Goal: Task Accomplishment & Management: Manage account settings

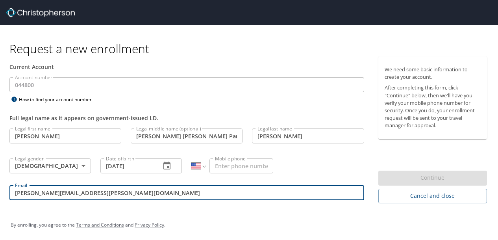
select select "US"
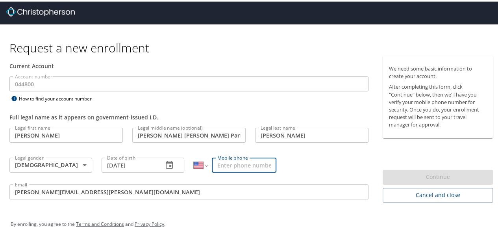
click at [238, 164] on input "Mobile phone" at bounding box center [244, 163] width 65 height 15
type input "[PHONE_NUMBER]"
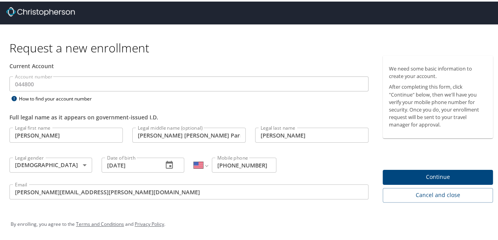
click at [294, 160] on div "Legal first name Naomi Legal first name Legal middle name (optional) Maria Marg…" at bounding box center [189, 163] width 369 height 84
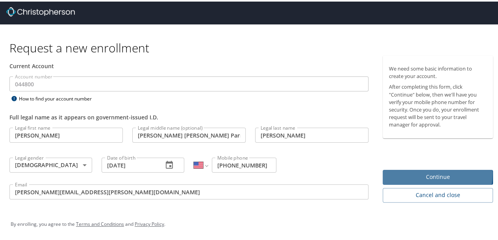
click at [412, 172] on span "Continue" at bounding box center [438, 176] width 98 height 10
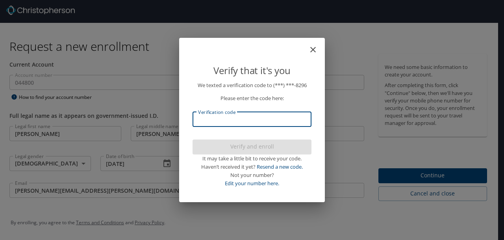
click at [240, 117] on input "Verification code" at bounding box center [252, 119] width 119 height 15
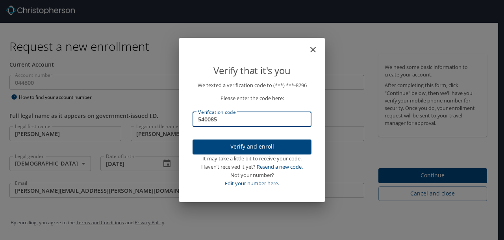
type input "540085"
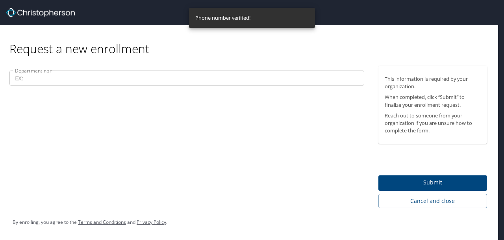
scroll to position [0, 0]
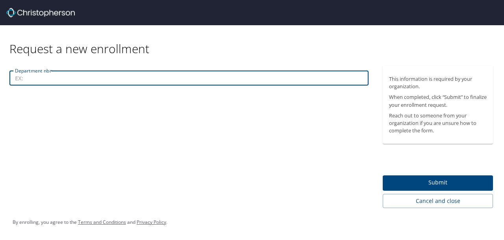
click at [111, 72] on input "Department nbr" at bounding box center [188, 78] width 359 height 15
type input "289"
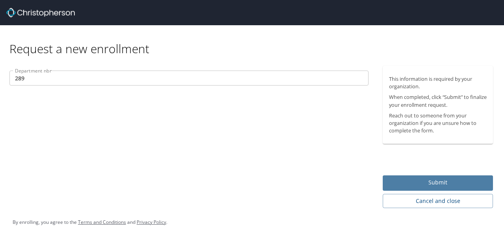
click at [451, 184] on span "Submit" at bounding box center [438, 183] width 98 height 10
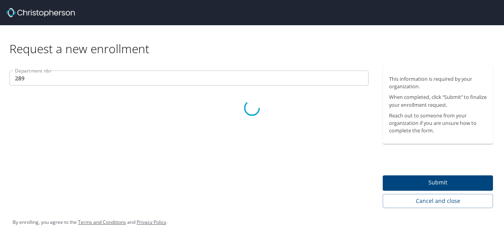
click at [434, 202] on div at bounding box center [252, 108] width 504 height 264
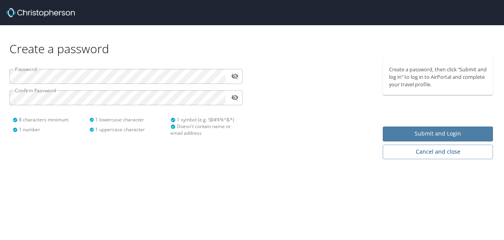
click at [463, 135] on span "Submit and Login" at bounding box center [438, 134] width 98 height 10
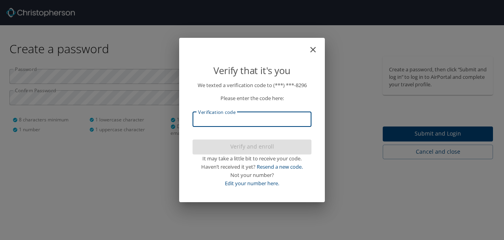
click at [262, 119] on input "Verification code" at bounding box center [252, 119] width 119 height 15
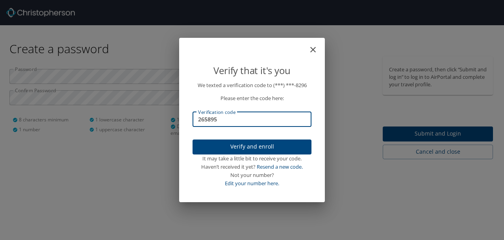
type input "265895"
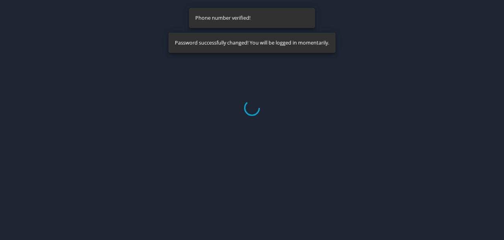
select select "US"
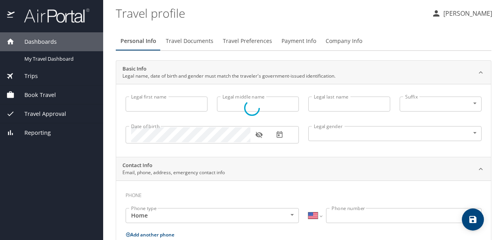
type input "[PERSON_NAME]"
type input "[PERSON_NAME] [PERSON_NAME] Parnille"
type input "[PERSON_NAME]"
type input "[DEMOGRAPHIC_DATA]"
select select "US"
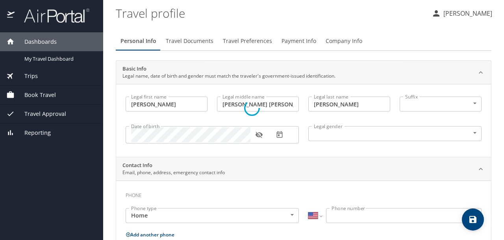
select select "US"
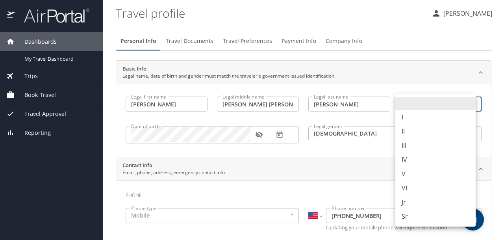
click at [432, 108] on body "Dashboards My Travel Dashboard Trips Current / Future Trips Past Trips Trips Mi…" at bounding box center [252, 120] width 504 height 240
click at [336, 154] on div at bounding box center [252, 120] width 504 height 240
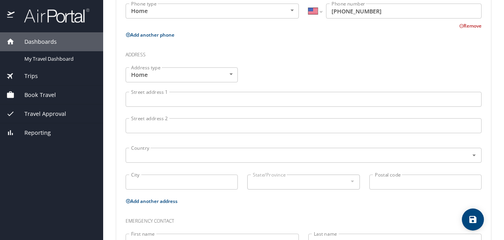
scroll to position [255, 0]
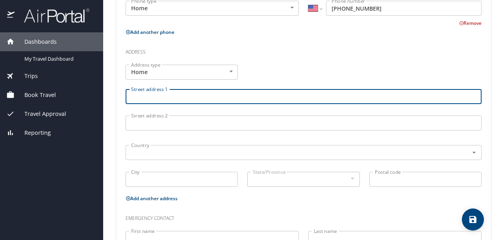
click at [215, 97] on input "Street address 1" at bounding box center [304, 96] width 356 height 15
type input "211 E 5th Ave APT104"
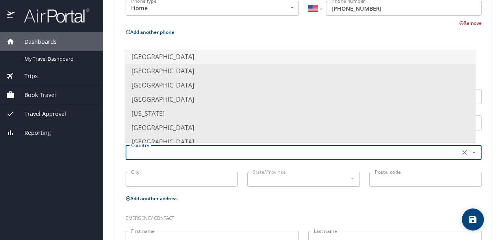
click at [182, 153] on input "text" at bounding box center [292, 152] width 328 height 10
click at [182, 58] on li "United States of America" at bounding box center [300, 57] width 350 height 14
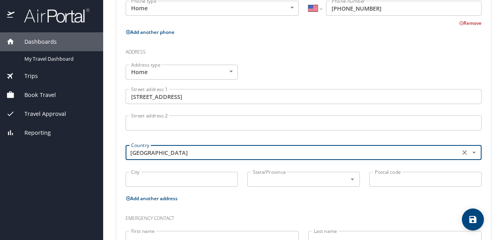
type input "United States of America"
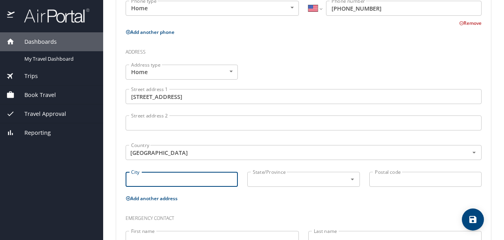
click at [173, 179] on input "City" at bounding box center [182, 179] width 112 height 15
type input "Salt Lake City"
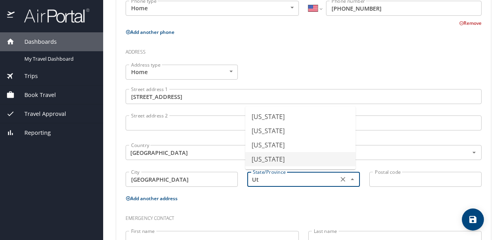
click at [278, 157] on li "Utah" at bounding box center [300, 159] width 110 height 14
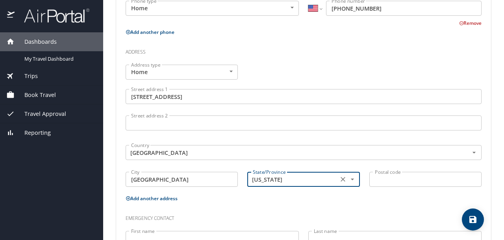
type input "Utah"
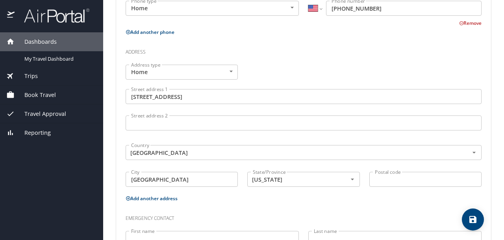
click at [383, 186] on div "Postal code Postal code" at bounding box center [426, 180] width 122 height 26
click at [391, 180] on input "Postal code" at bounding box center [425, 179] width 112 height 15
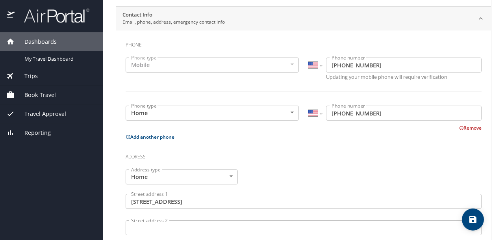
scroll to position [312, 0]
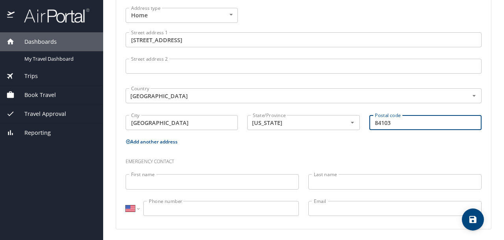
type input "84103"
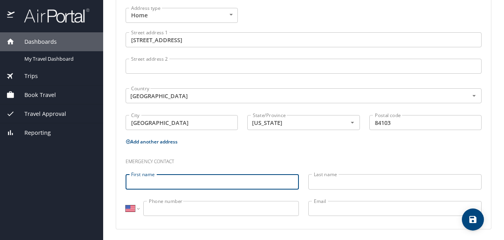
click at [162, 187] on input "First name" at bounding box center [212, 181] width 173 height 15
type input "Rebekah"
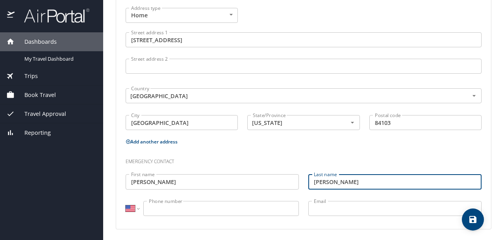
type input "Nicholson"
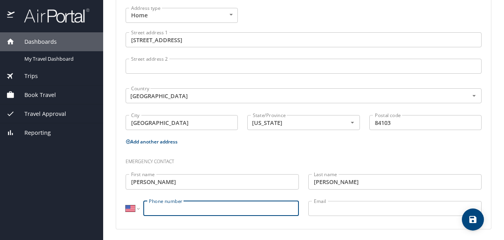
click at [190, 208] on input "Phone number" at bounding box center [221, 208] width 156 height 15
type input "(406) 291-5485"
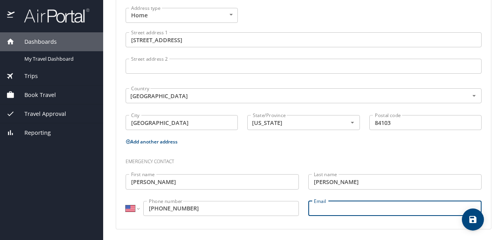
click at [336, 213] on input "Email" at bounding box center [394, 208] width 173 height 15
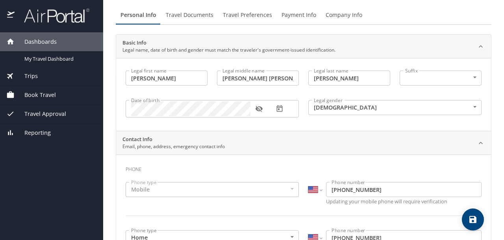
scroll to position [0, 0]
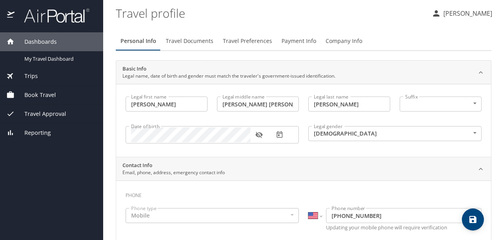
type input "rebekah.nicholson@utah.edu"
click at [187, 41] on span "Travel Documents" at bounding box center [190, 41] width 48 height 10
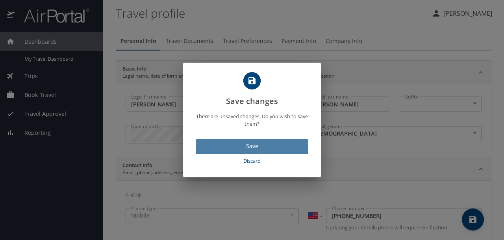
click at [250, 151] on button "Save" at bounding box center [252, 146] width 113 height 15
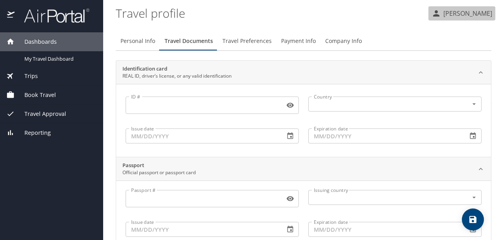
click at [462, 17] on p "[PERSON_NAME]" at bounding box center [466, 13] width 51 height 9
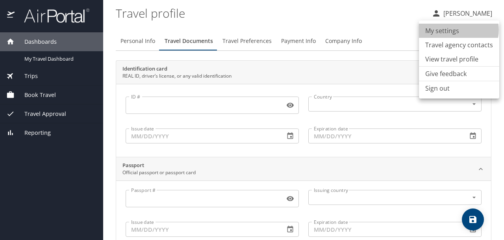
click at [458, 30] on li "My settings" at bounding box center [459, 31] width 80 height 14
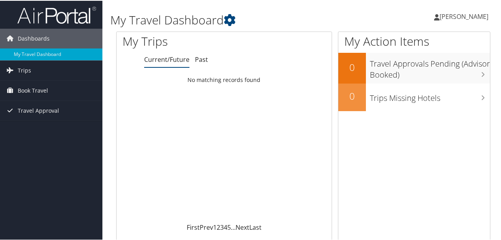
click at [464, 15] on span "[PERSON_NAME]" at bounding box center [464, 15] width 49 height 9
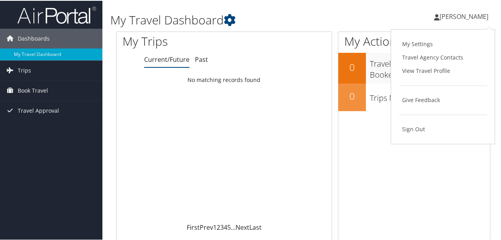
click at [431, 46] on link "My Settings" at bounding box center [443, 43] width 88 height 13
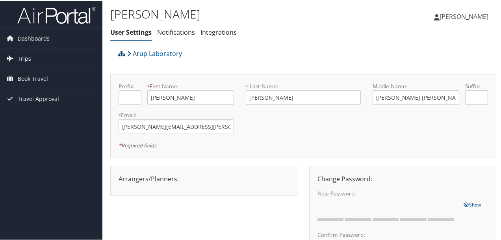
click at [33, 37] on span "Dashboards" at bounding box center [34, 38] width 32 height 20
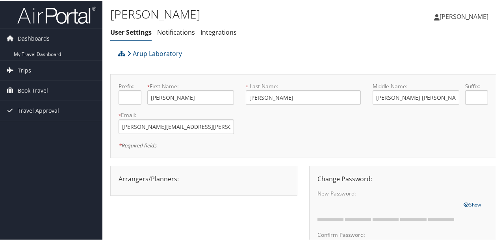
click at [45, 49] on link "My Travel Dashboard" at bounding box center [51, 54] width 102 height 12
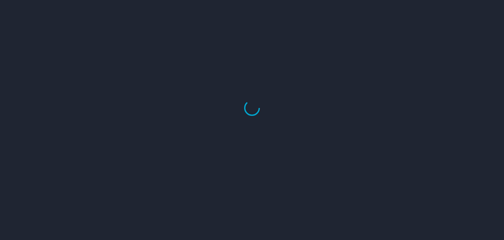
select select "US"
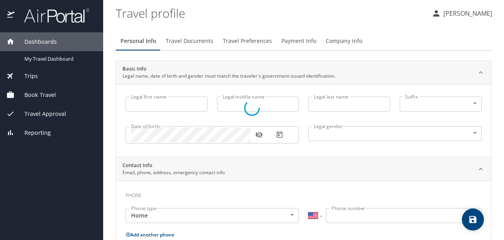
type input "[PERSON_NAME]"
type input "[PERSON_NAME] [PERSON_NAME] Parnille"
type input "[PERSON_NAME]"
type input "[DEMOGRAPHIC_DATA]"
select select "US"
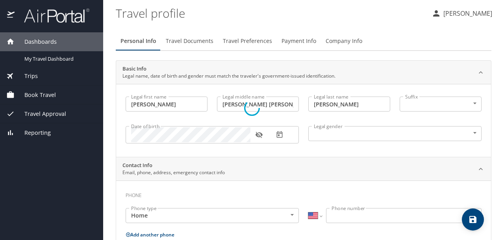
select select "US"
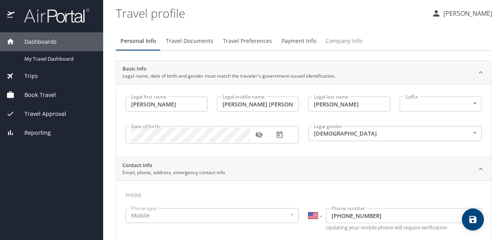
click at [345, 39] on span "Company Info" at bounding box center [344, 41] width 37 height 10
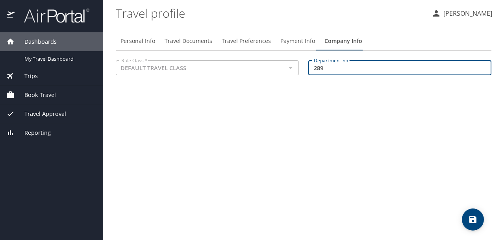
click at [331, 71] on input "289" at bounding box center [399, 67] width 183 height 15
type input "239"
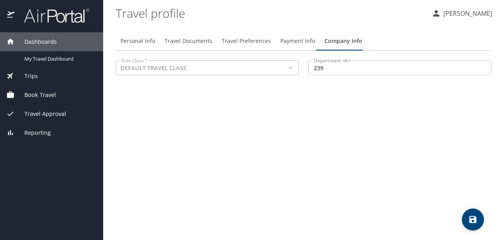
click at [323, 95] on div "Personal Info Travel Documents Travel Preferences Payment Info Company Info Rul…" at bounding box center [304, 132] width 376 height 215
click at [143, 39] on span "Personal Info" at bounding box center [138, 41] width 35 height 10
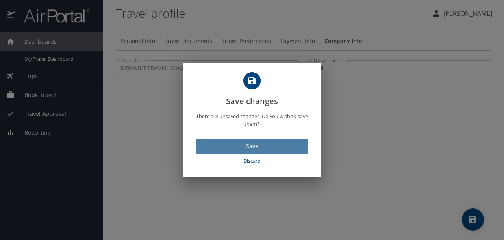
click at [254, 150] on span "Save" at bounding box center [252, 146] width 100 height 10
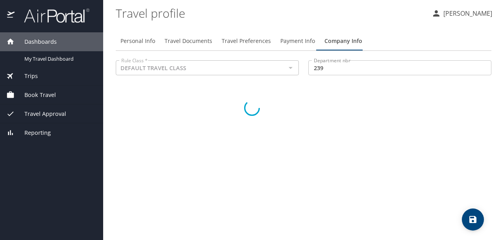
select select "US"
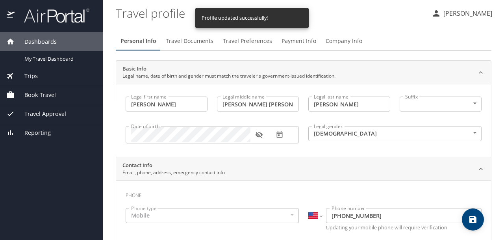
select select "US"
